Goal: Information Seeking & Learning: Learn about a topic

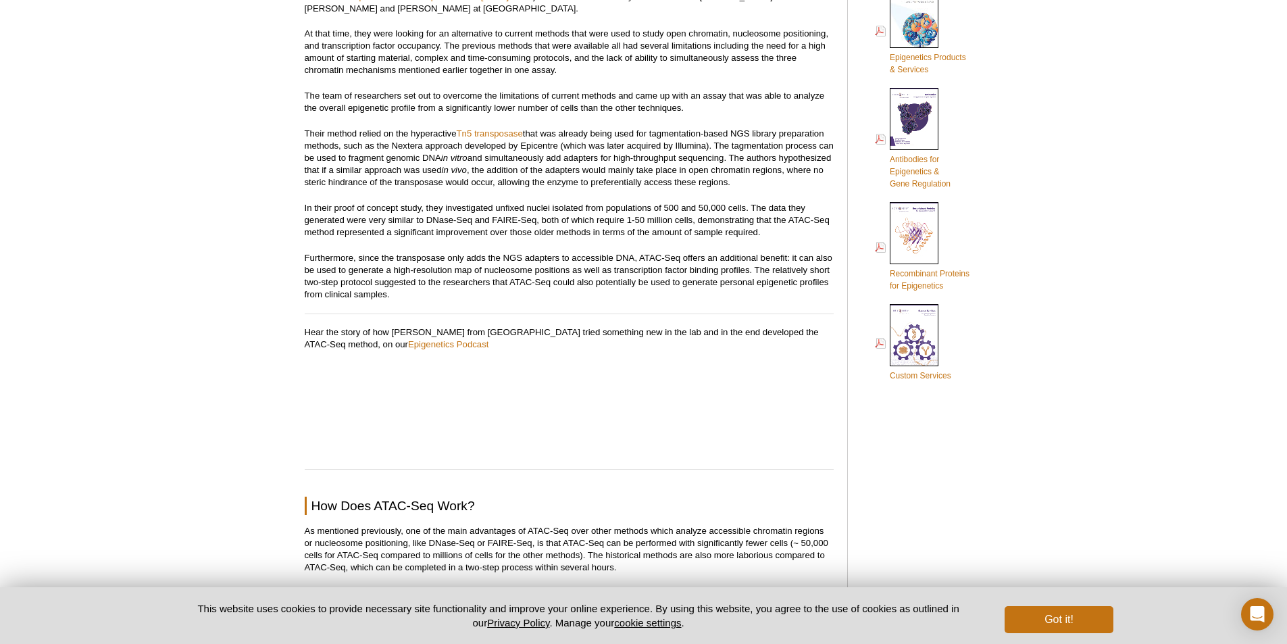
scroll to position [757, 0]
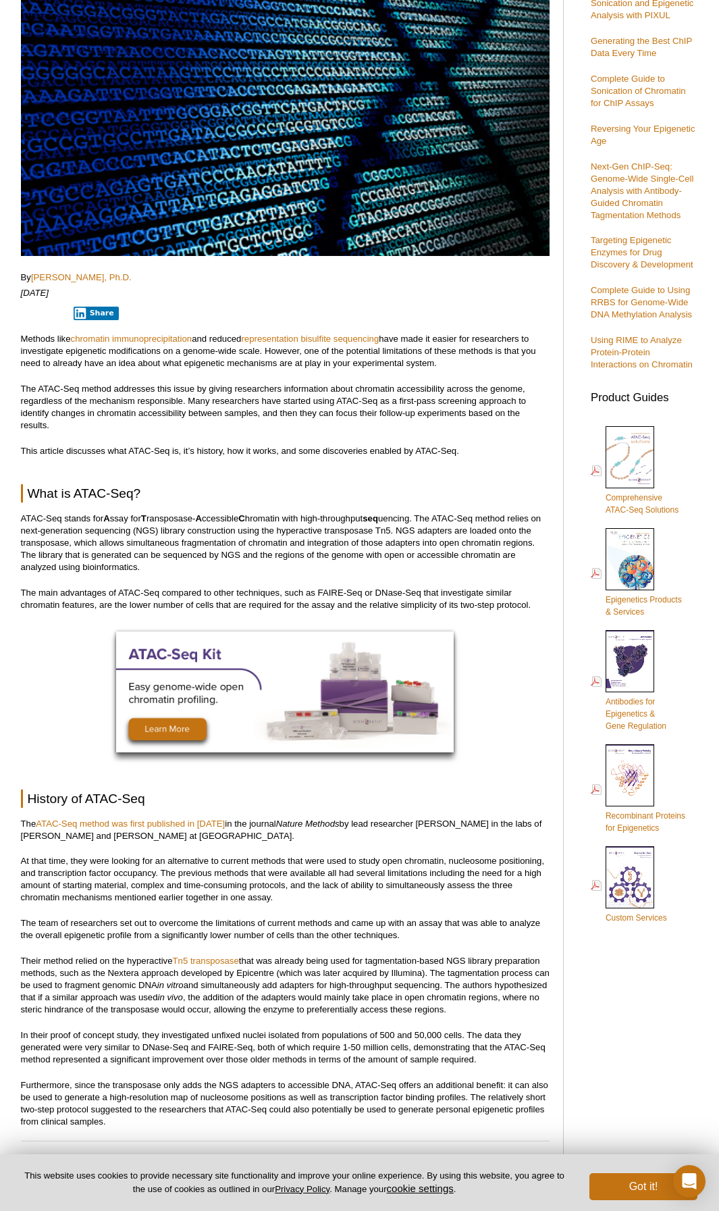
scroll to position [217, 0]
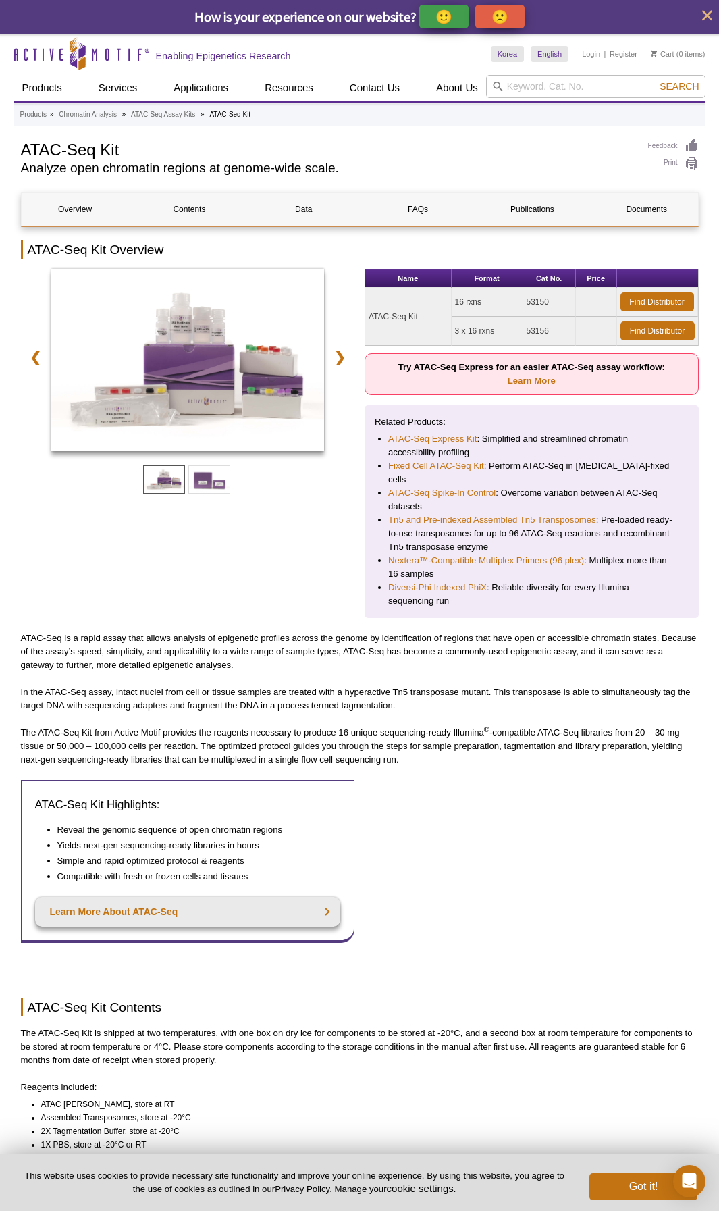
click at [292, 694] on p "In the ATAC-Seq assay, intact nuclei from cell or tissue samples are treated wi…" at bounding box center [360, 699] width 678 height 27
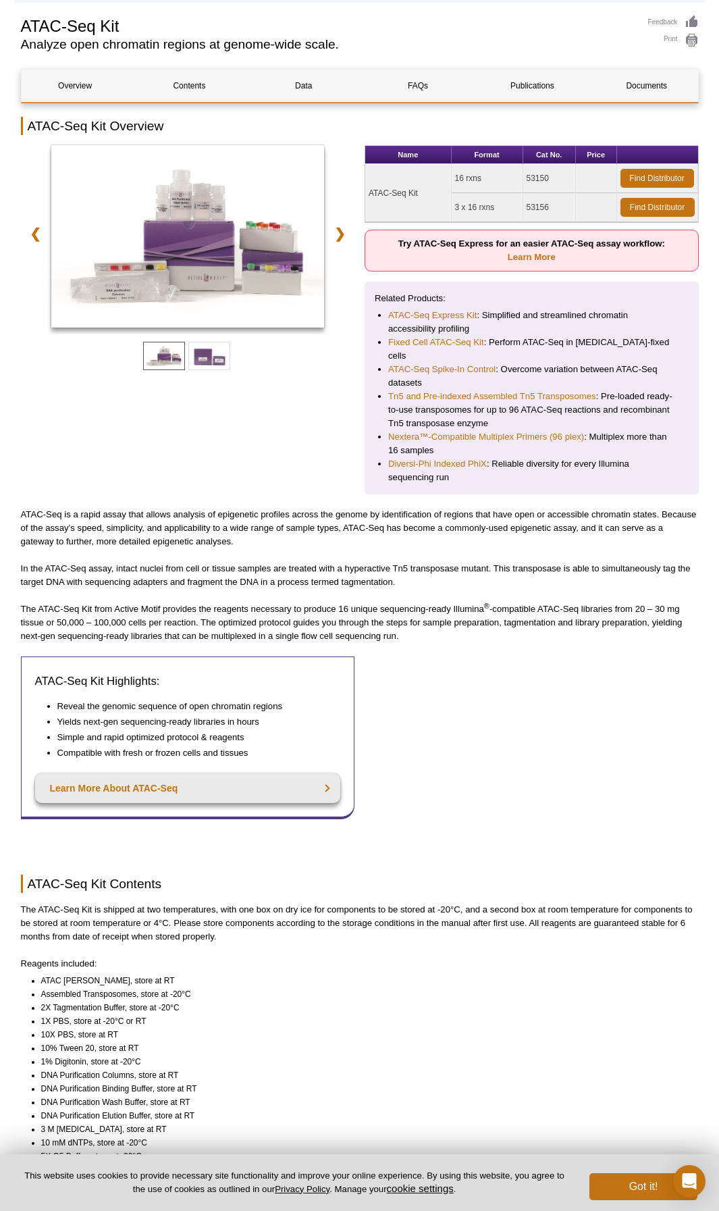
scroll to position [135, 0]
